Goal: Information Seeking & Learning: Learn about a topic

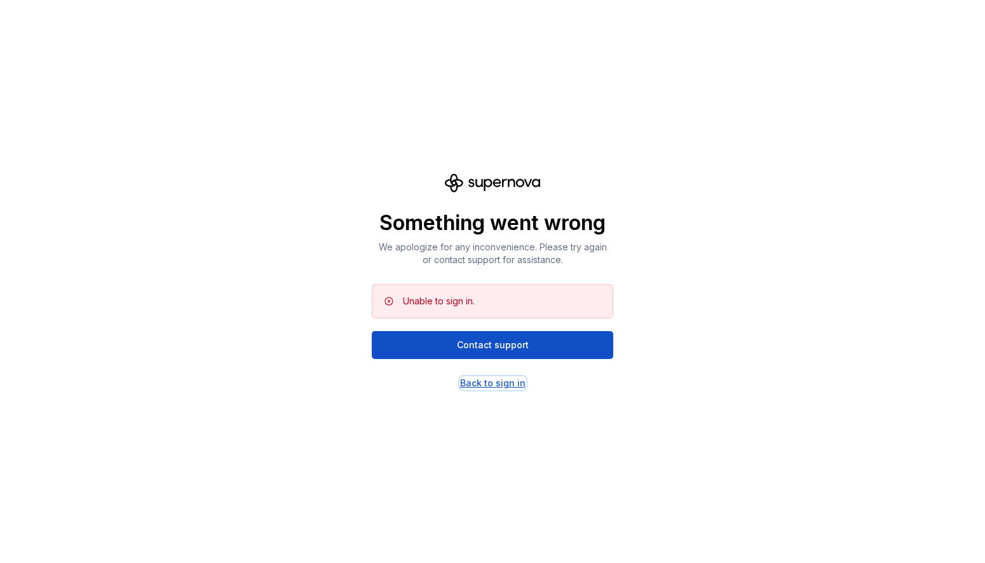
click at [480, 386] on div "Back to sign in" at bounding box center [492, 383] width 65 height 13
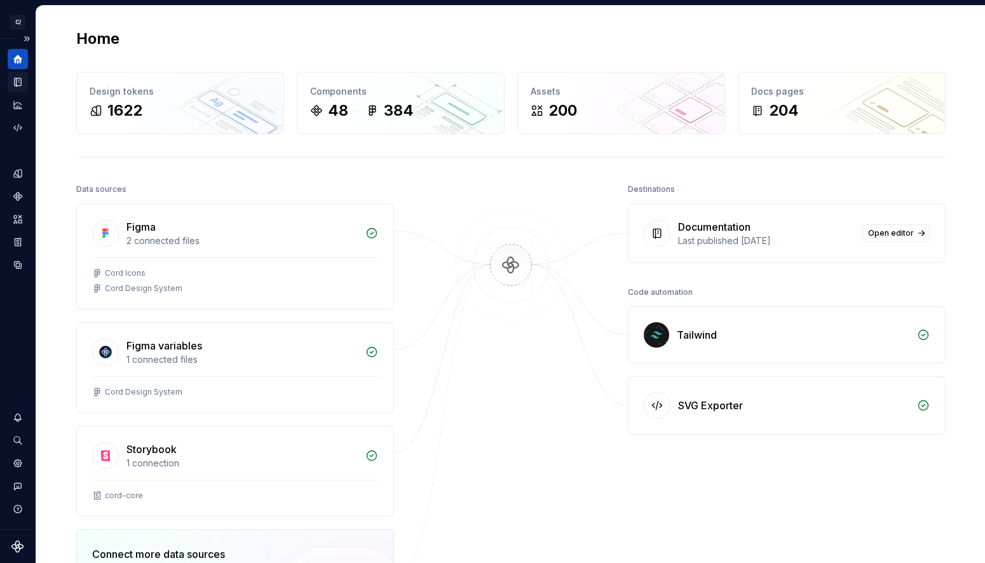
click at [16, 85] on icon "Documentation" at bounding box center [18, 82] width 6 height 8
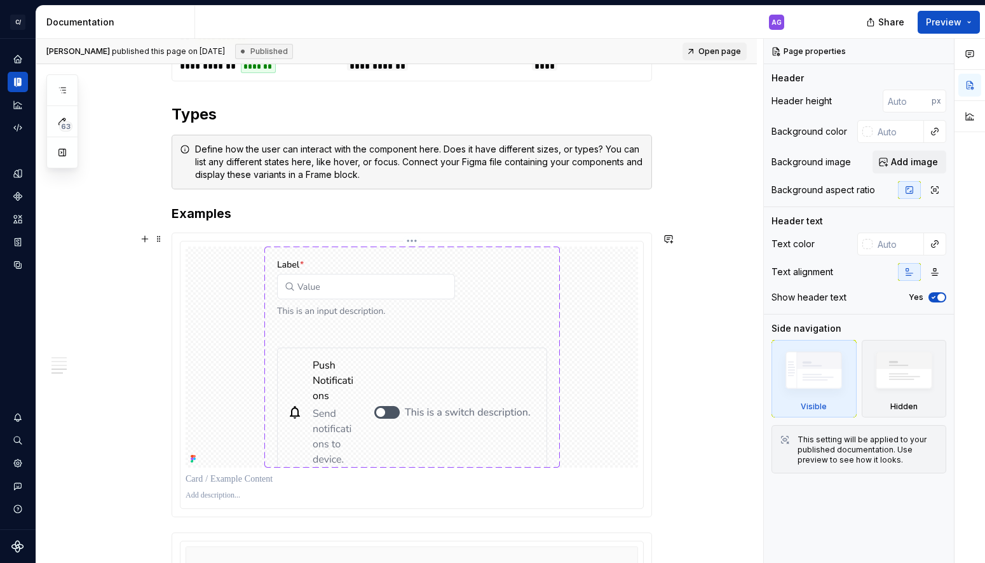
scroll to position [1685, 0]
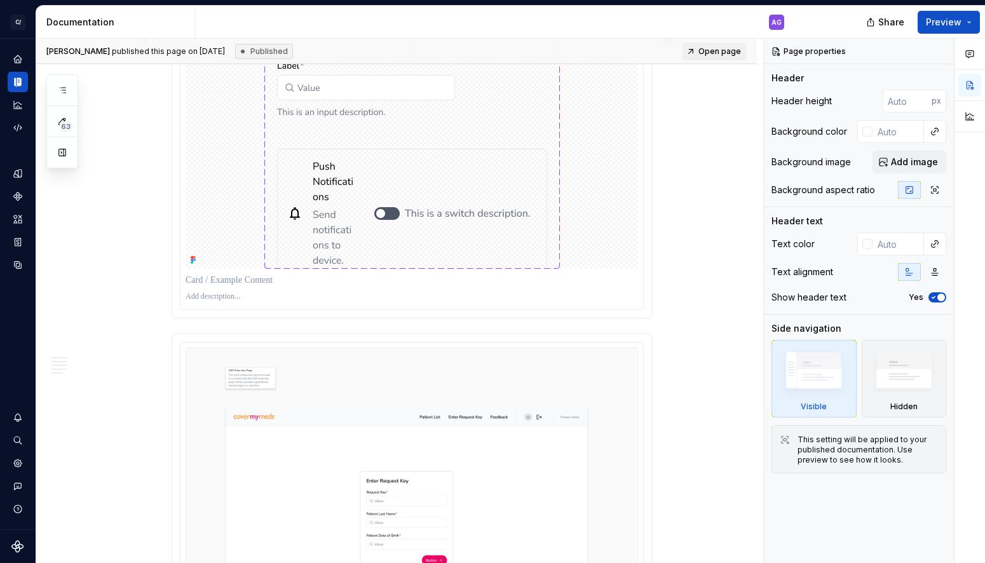
click at [633, 255] on div at bounding box center [412, 158] width 453 height 221
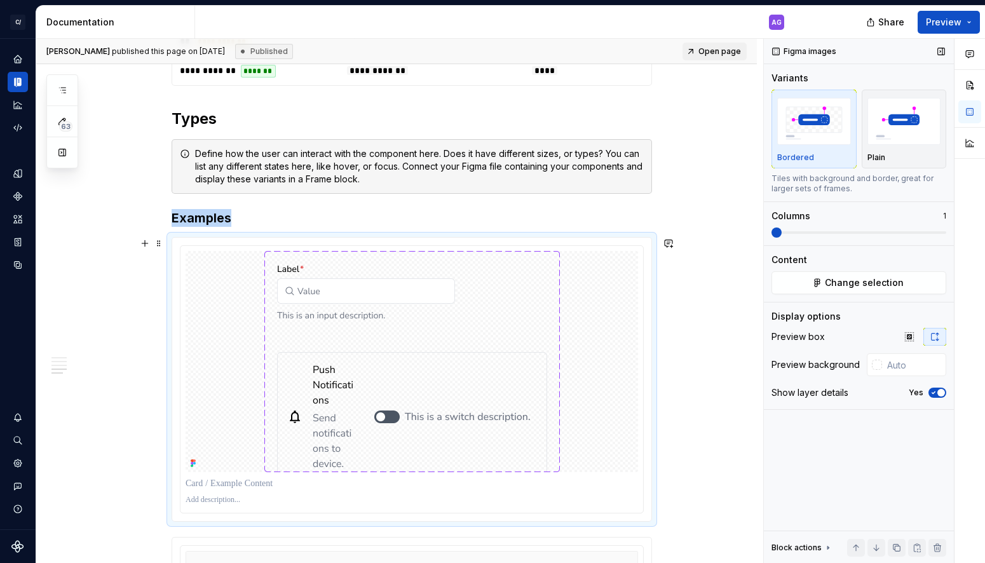
scroll to position [1474, 0]
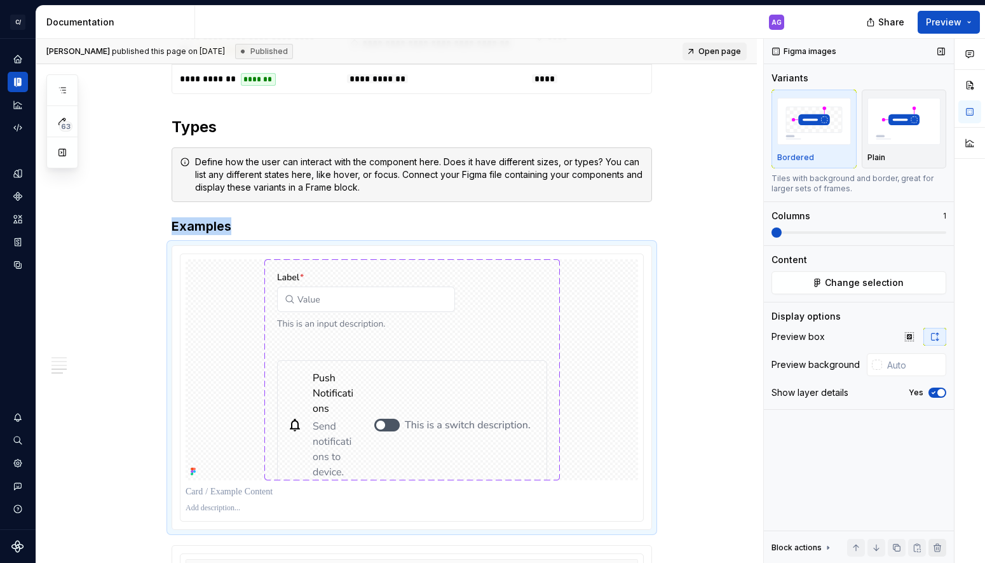
click at [936, 549] on button "button" at bounding box center [938, 548] width 18 height 18
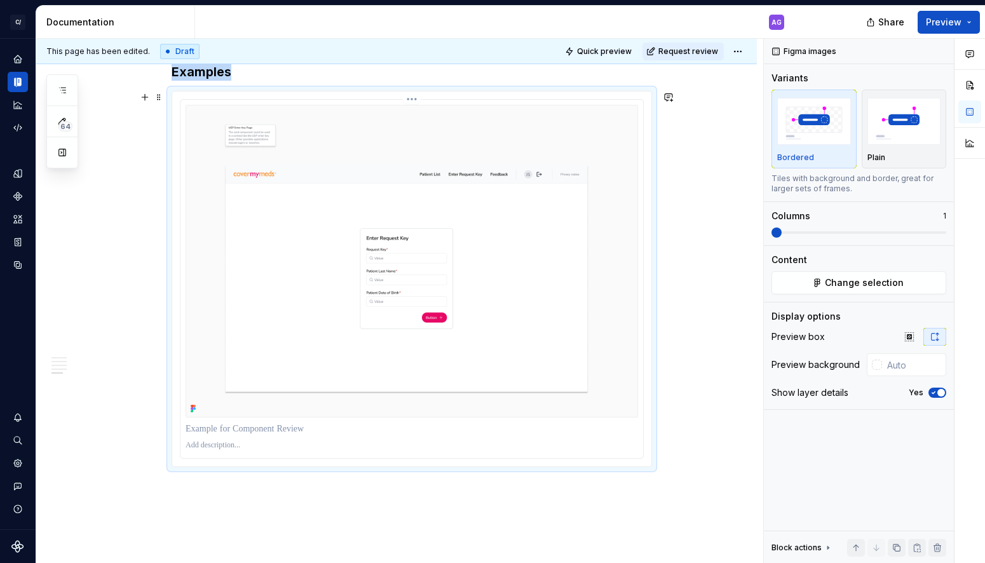
scroll to position [1633, 0]
click at [552, 239] on img at bounding box center [412, 256] width 453 height 312
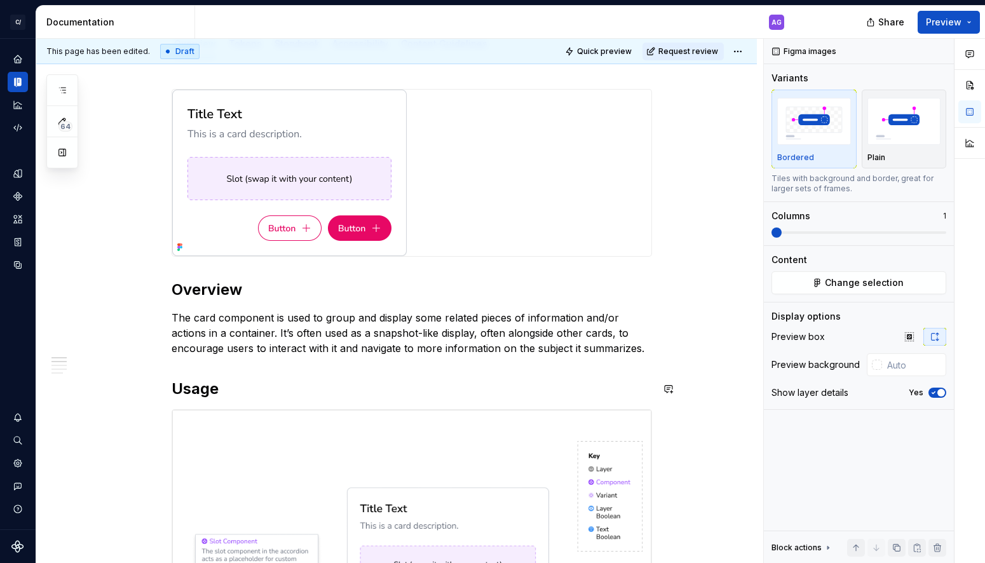
scroll to position [177, 0]
click at [384, 156] on img at bounding box center [289, 173] width 235 height 167
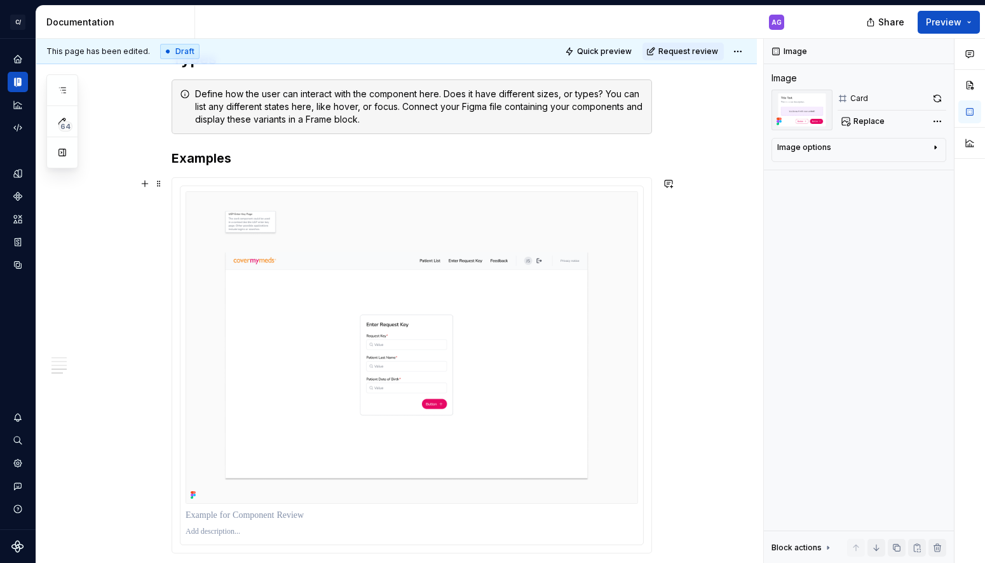
scroll to position [1541, 0]
type textarea "*"
